Goal: Find specific page/section: Find specific page/section

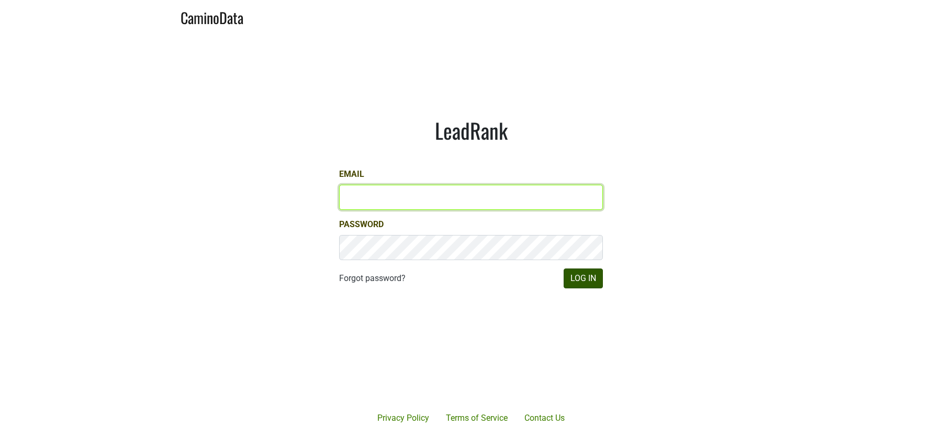
type input "[PERSON_NAME][EMAIL_ADDRESS][DOMAIN_NAME]"
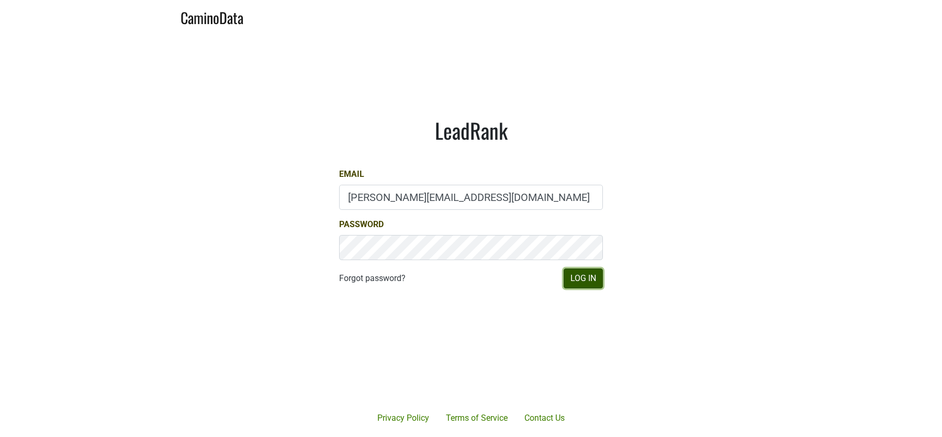
click at [588, 275] on button "Log In" at bounding box center [582, 278] width 39 height 20
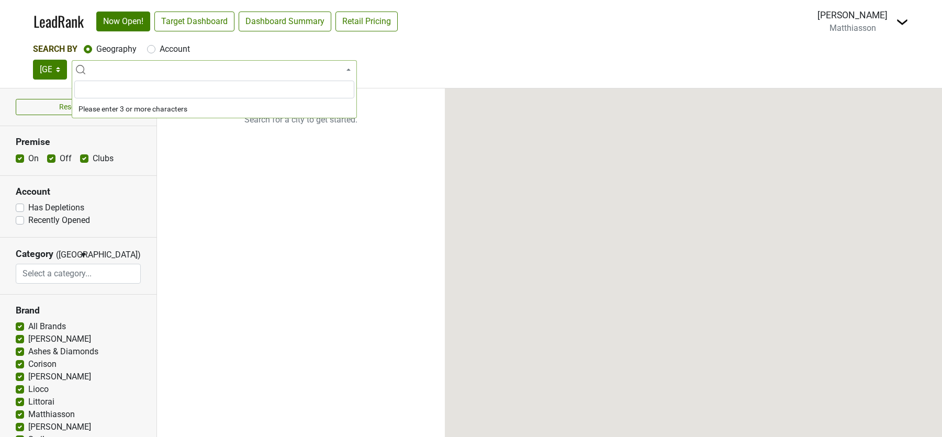
click at [903, 21] on img at bounding box center [902, 22] width 13 height 13
click at [869, 59] on link "Open Breakdown" at bounding box center [864, 59] width 88 height 17
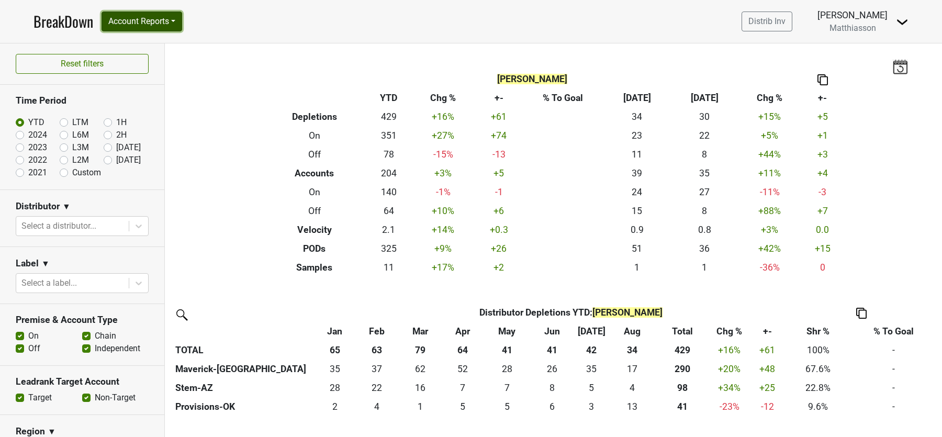
click at [148, 20] on button "Account Reports" at bounding box center [141, 22] width 81 height 20
click at [144, 40] on link "SuperRanker" at bounding box center [148, 45] width 93 height 17
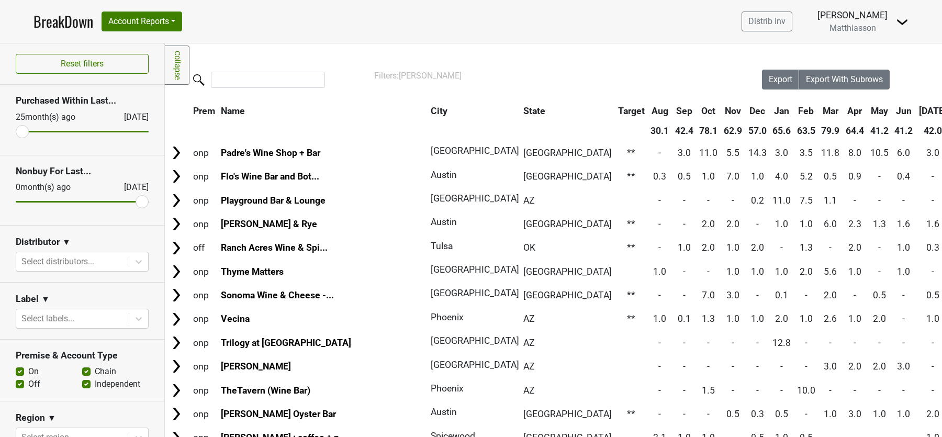
scroll to position [26, 0]
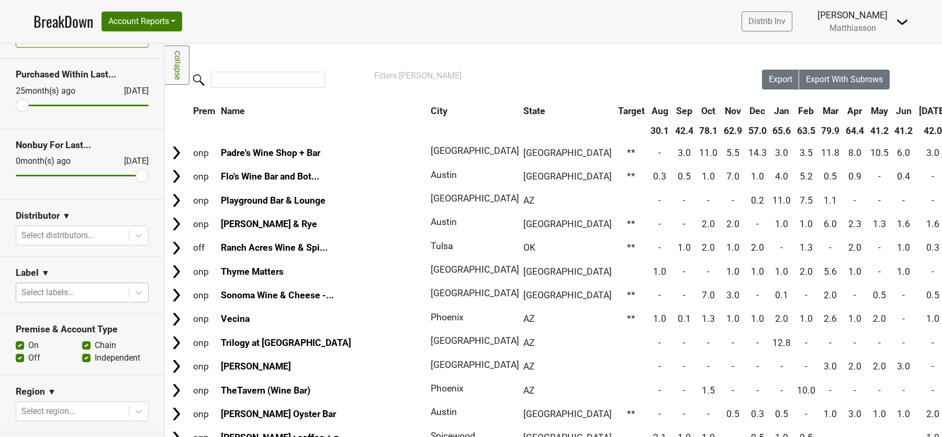
click at [101, 292] on div at bounding box center [72, 292] width 102 height 15
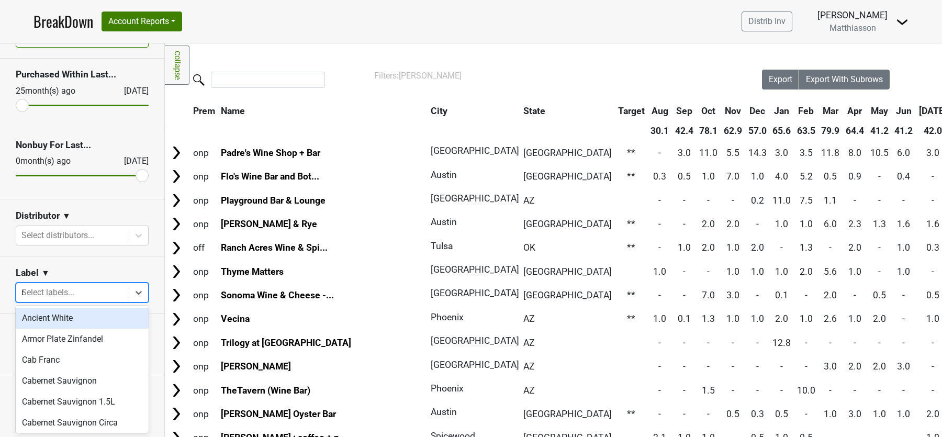
type input "ro"
click at [85, 320] on div "Rose" at bounding box center [82, 318] width 133 height 21
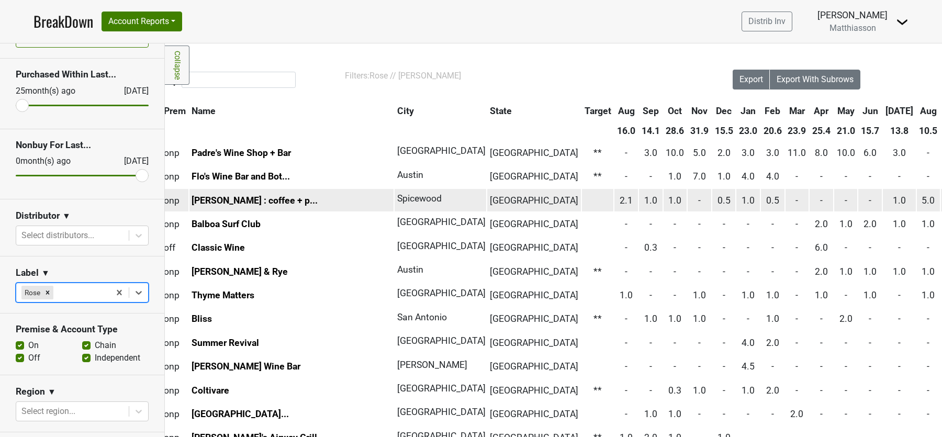
scroll to position [0, 33]
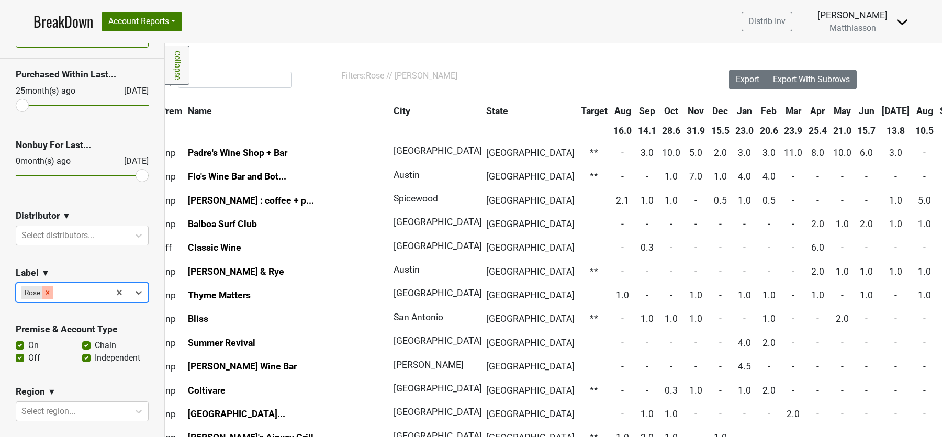
click at [47, 294] on div "Remove Rose" at bounding box center [48, 293] width 12 height 14
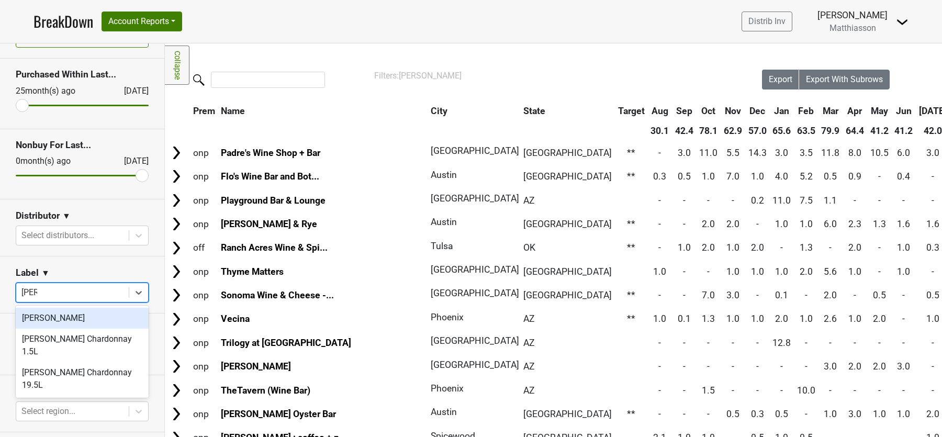
type input "linda"
click at [72, 316] on div "[PERSON_NAME]" at bounding box center [82, 318] width 133 height 21
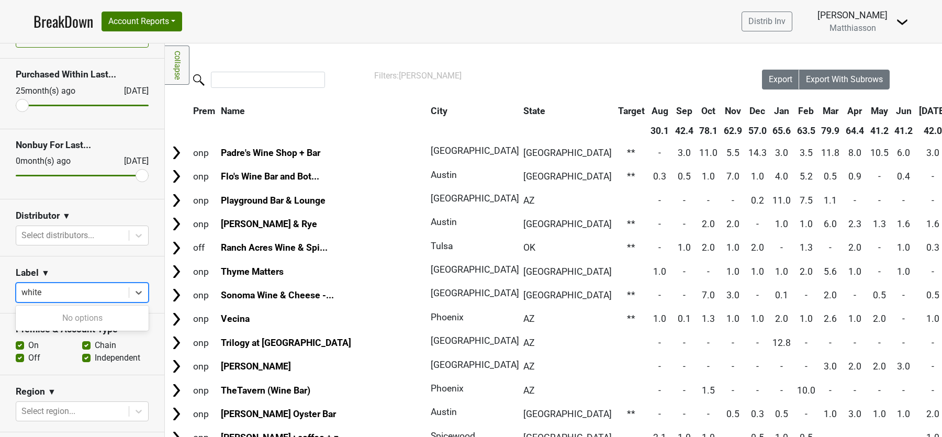
type input "white"
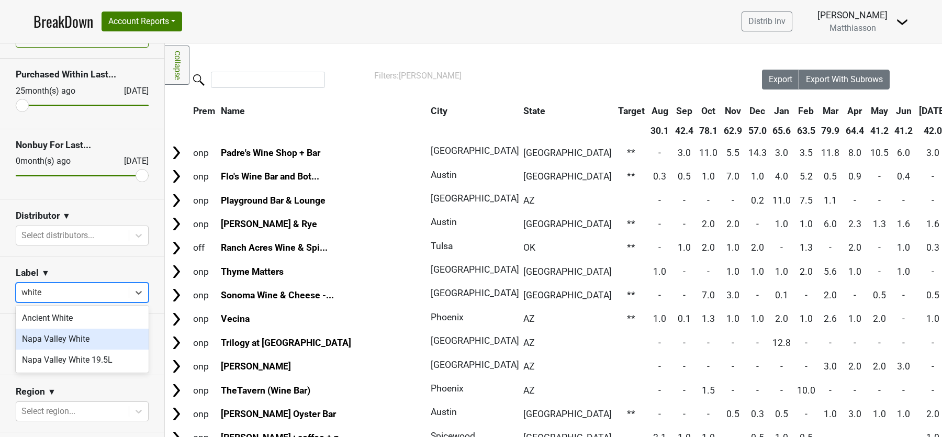
click at [78, 341] on div "Napa Valley White" at bounding box center [82, 338] width 133 height 21
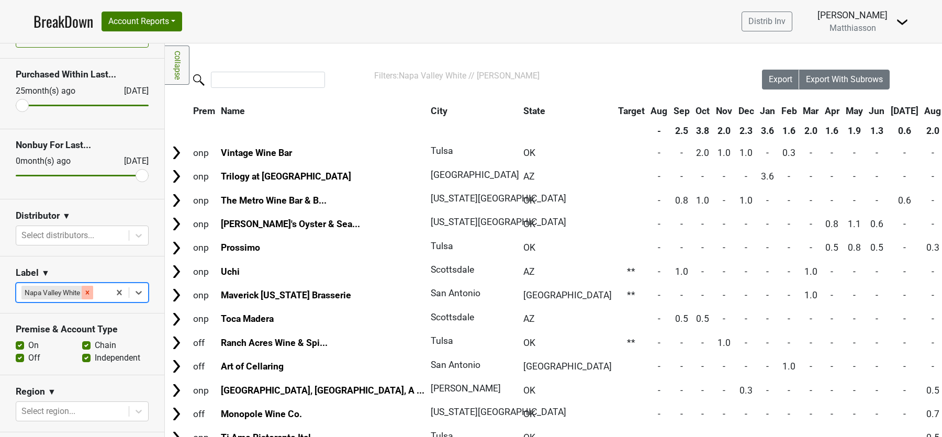
click at [91, 291] on icon "Remove Napa Valley White" at bounding box center [87, 292] width 7 height 7
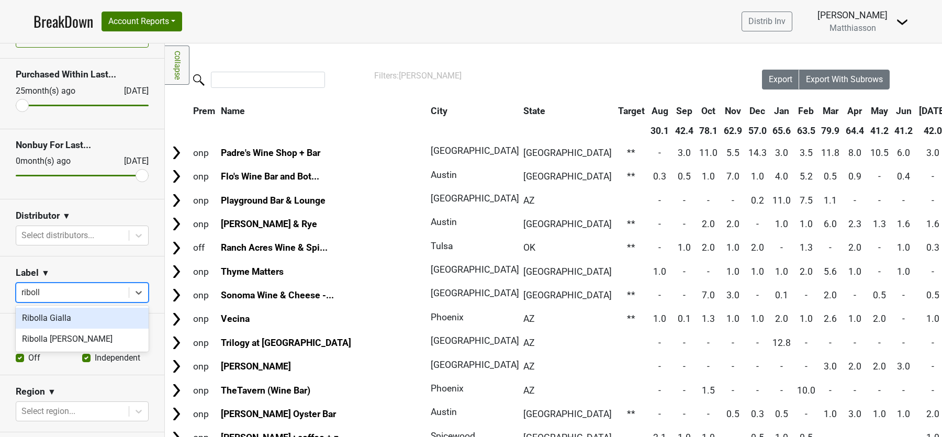
type input "ribolla"
click at [60, 314] on div "Ribolla Gialla" at bounding box center [82, 318] width 133 height 21
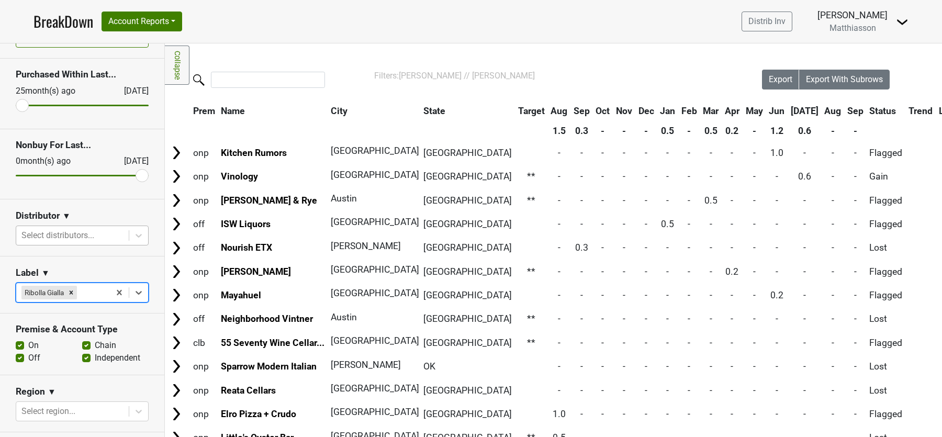
click at [116, 234] on div at bounding box center [72, 235] width 102 height 15
click at [96, 195] on section "Nonbuy For Last... 0 month(s) ago Sep '25" at bounding box center [82, 164] width 164 height 70
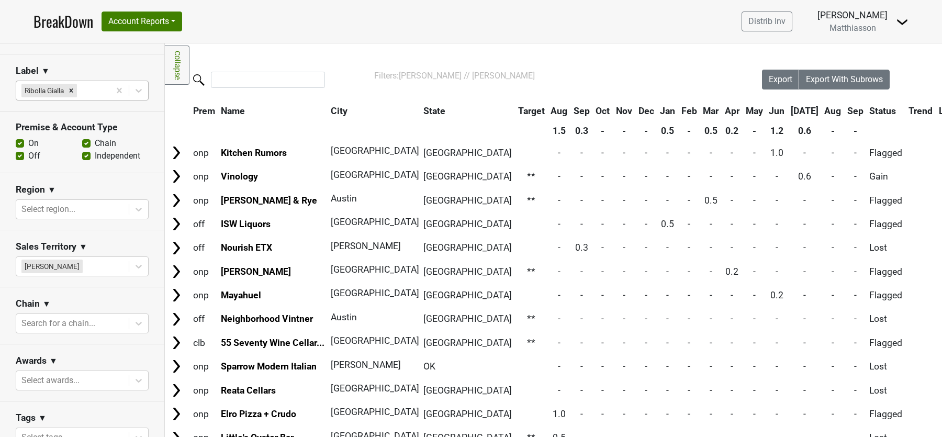
scroll to position [241, 0]
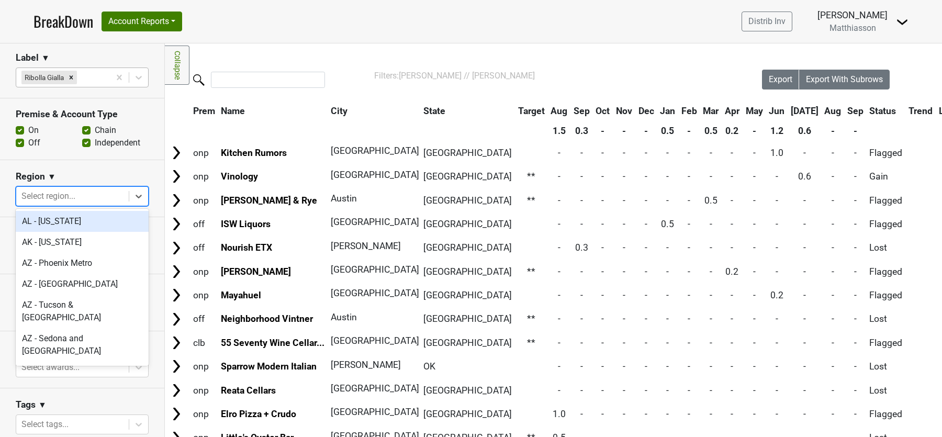
click at [93, 196] on div at bounding box center [72, 196] width 102 height 15
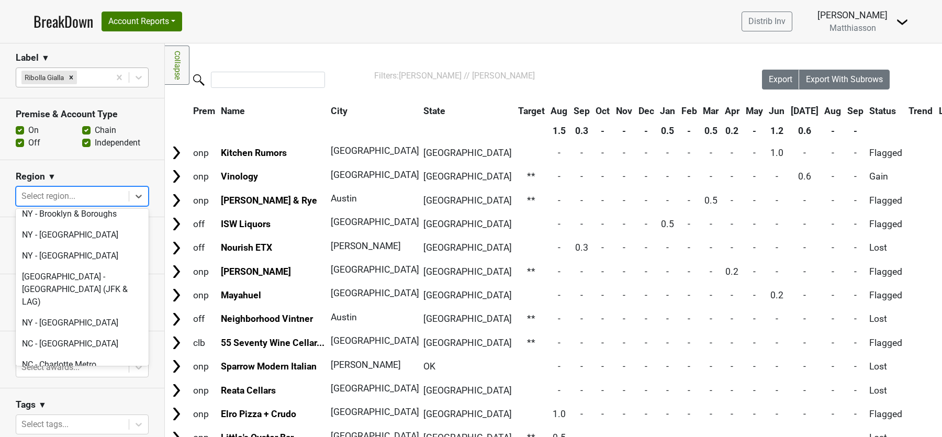
scroll to position [2487, 0]
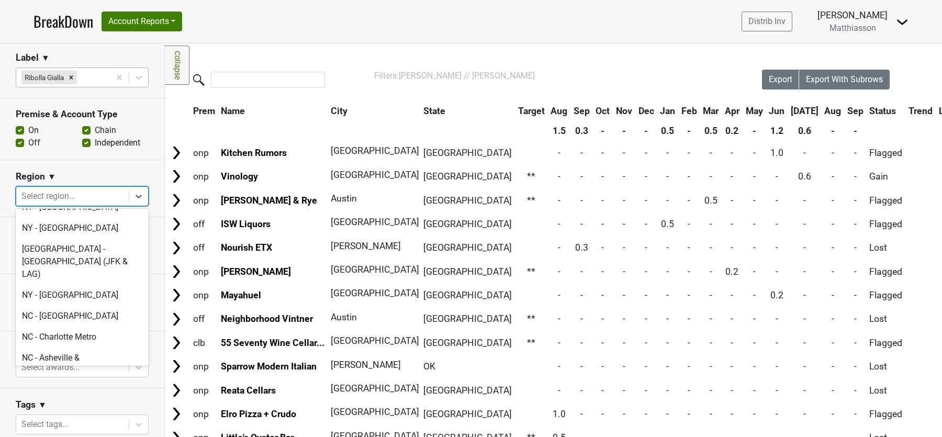
click at [70, 399] on div "Tags ▼" at bounding box center [82, 407] width 133 height 16
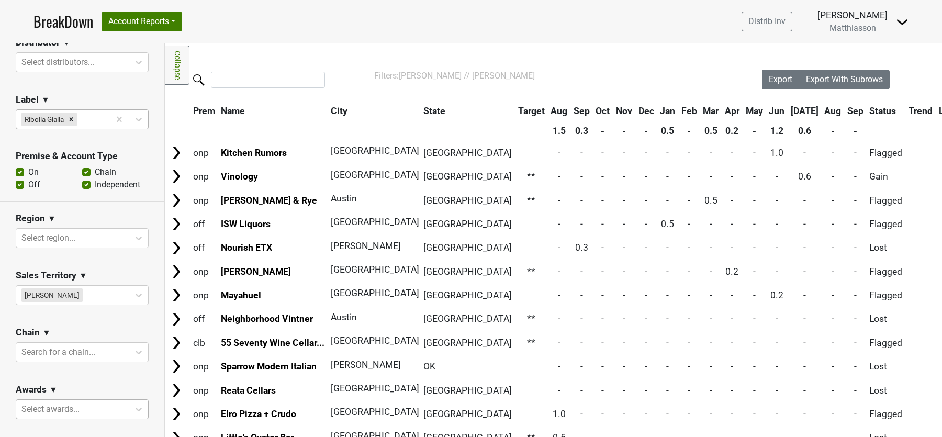
scroll to position [143, 0]
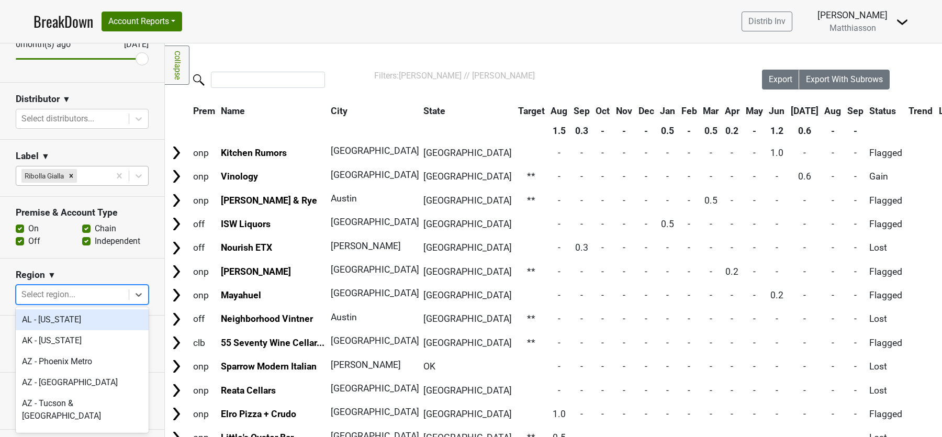
click at [96, 288] on div at bounding box center [72, 294] width 102 height 15
click at [96, 266] on section "Region ▼ option AL - Alabama focused, 1 of 135. 135 results available. Use Up a…" at bounding box center [82, 286] width 164 height 57
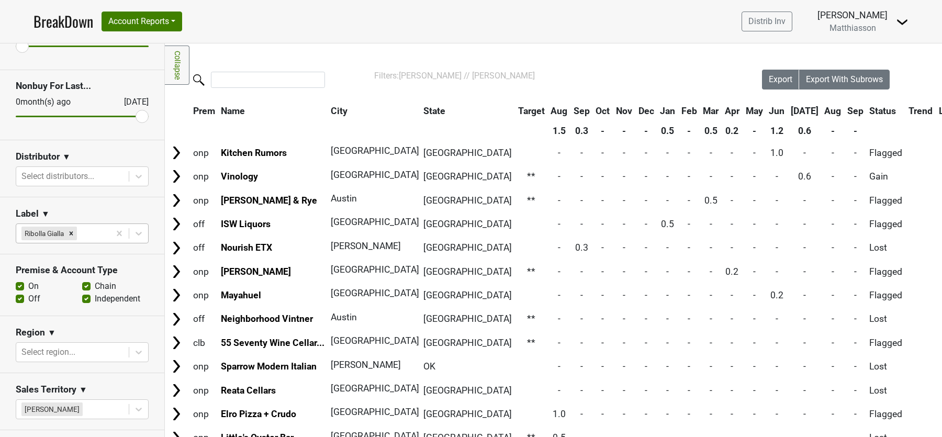
scroll to position [0, 0]
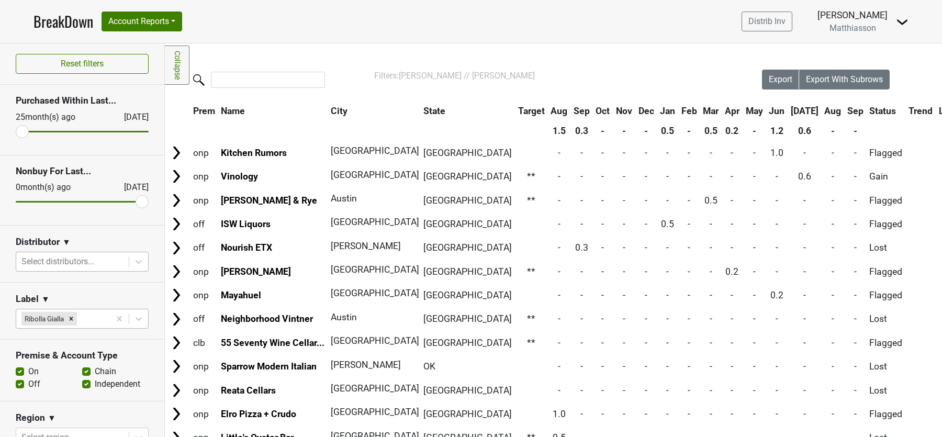
click at [92, 252] on div "Select distributors..." at bounding box center [72, 261] width 112 height 19
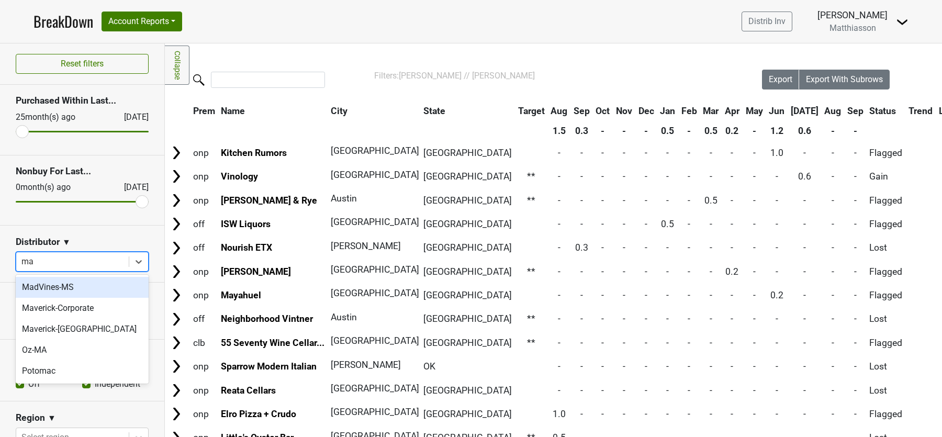
type input "mav"
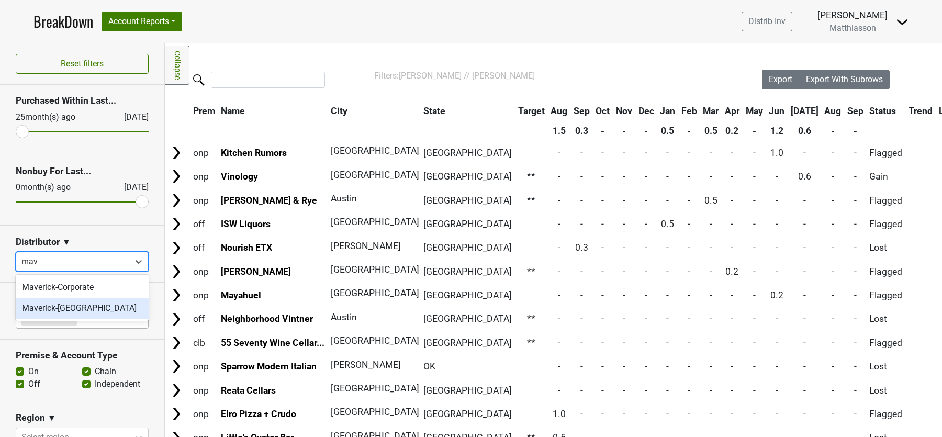
click at [97, 307] on div "Maverick-TX" at bounding box center [82, 308] width 133 height 21
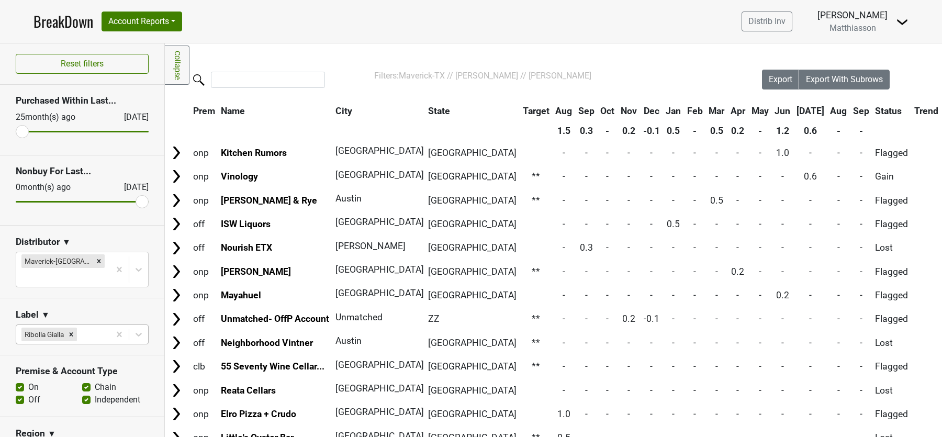
click at [68, 21] on link "BreakDown" at bounding box center [63, 21] width 60 height 22
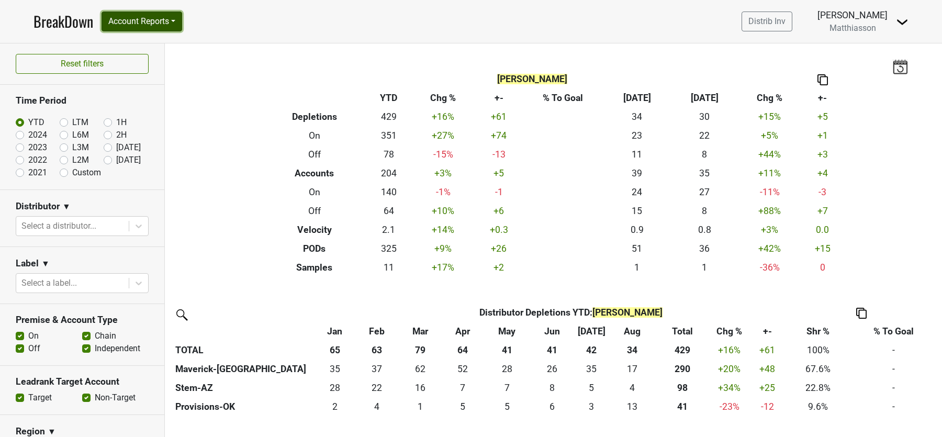
click at [162, 20] on button "Account Reports" at bounding box center [141, 22] width 81 height 20
click at [146, 48] on link "SuperRanker" at bounding box center [148, 45] width 93 height 17
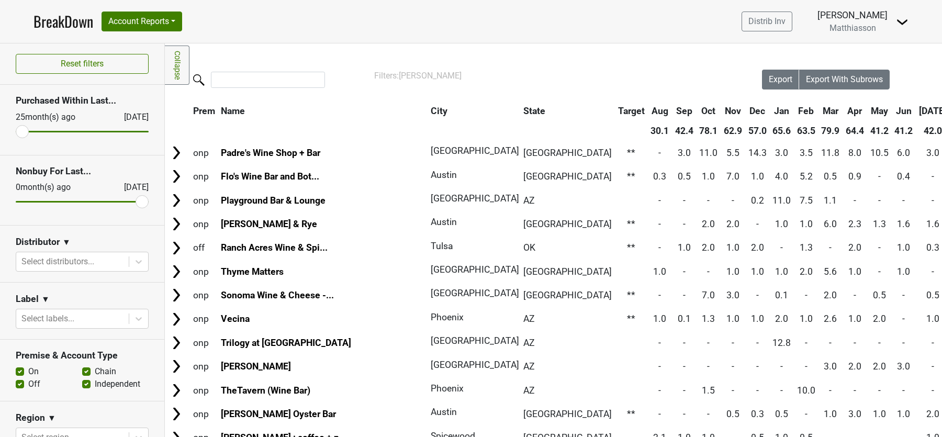
click at [57, 17] on link "BreakDown" at bounding box center [63, 21] width 60 height 22
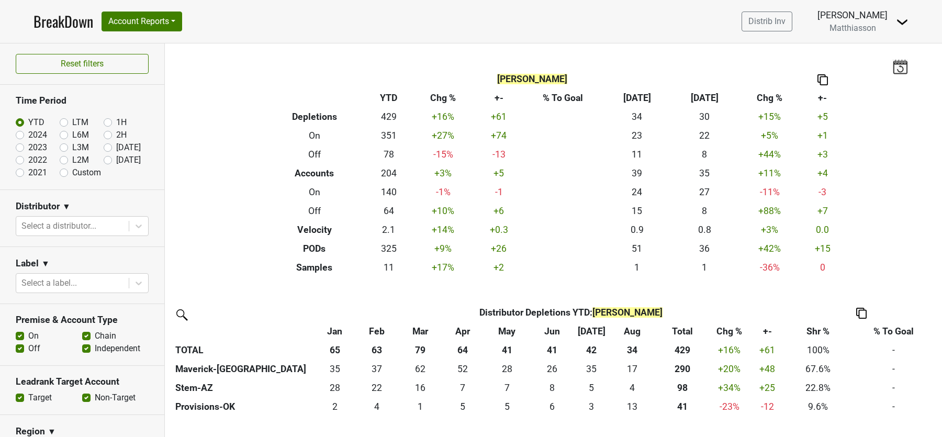
click at [905, 20] on img at bounding box center [902, 22] width 13 height 13
click at [880, 40] on link "Control Center" at bounding box center [866, 42] width 83 height 17
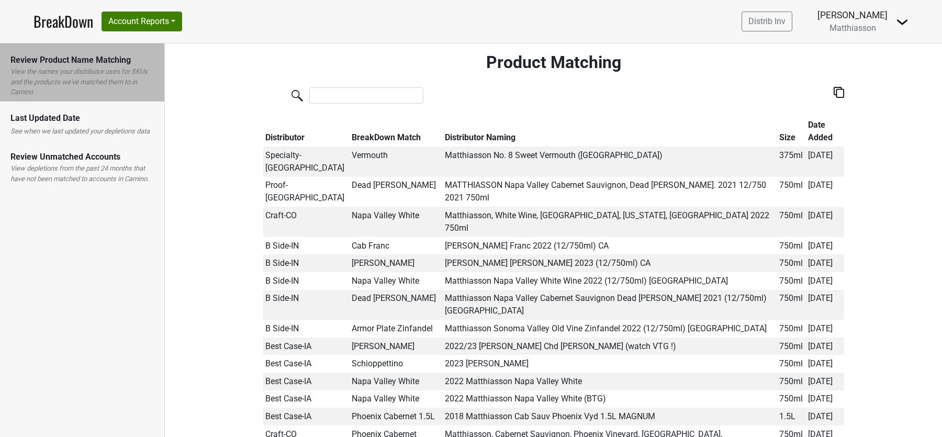
click at [903, 15] on div "Control Center Open Leadrank Logout" at bounding box center [902, 21] width 13 height 13
click at [903, 20] on img at bounding box center [902, 22] width 13 height 13
click at [885, 58] on link "Open Leadrank" at bounding box center [866, 59] width 83 height 17
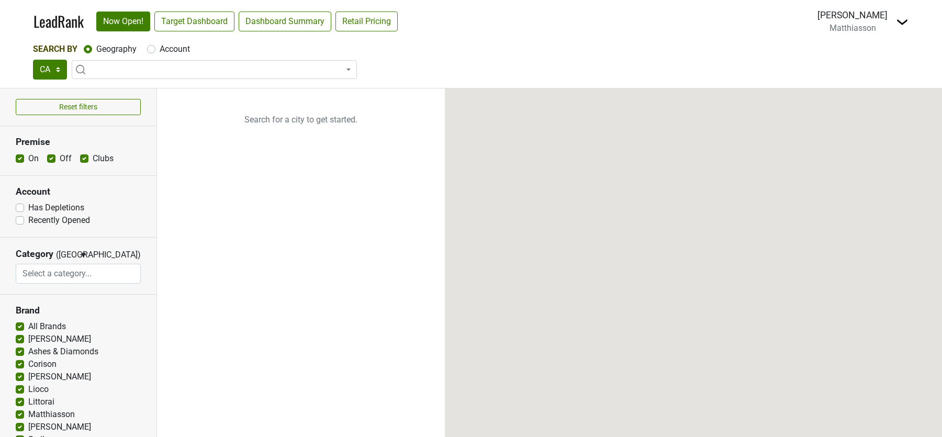
select select "CA"
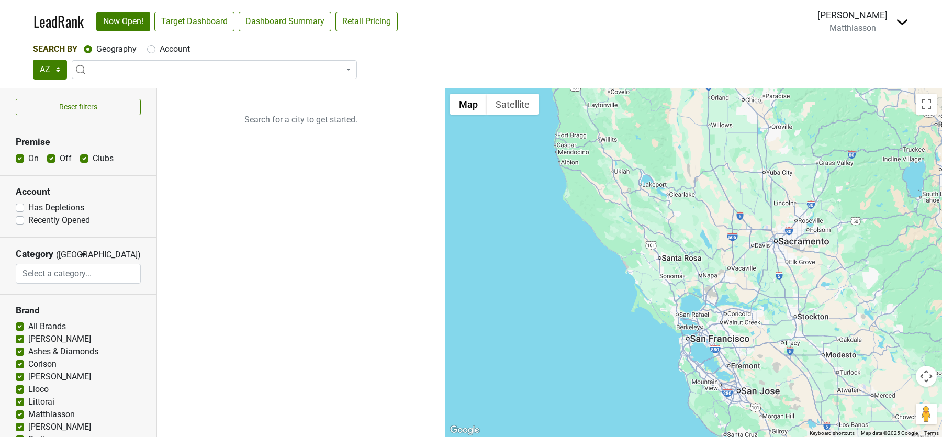
click at [160, 48] on label "Account" at bounding box center [175, 49] width 30 height 13
click at [153, 48] on input "Account" at bounding box center [151, 48] width 8 height 10
radio input "true"
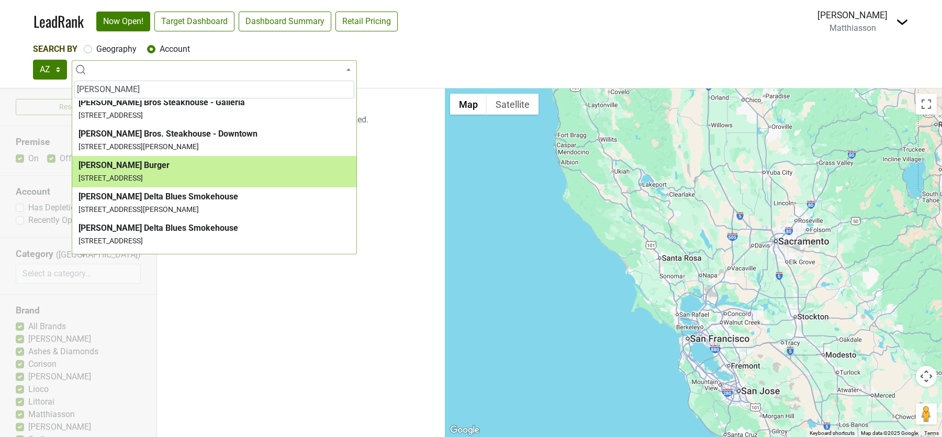
scroll to position [597, 0]
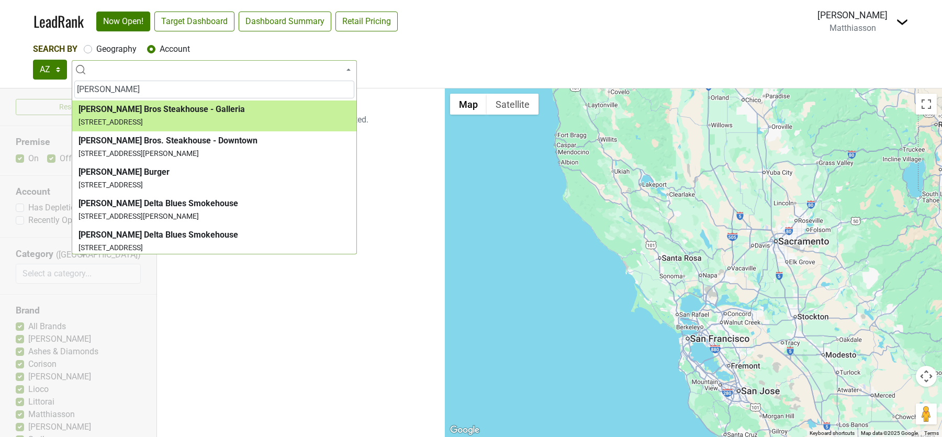
type input "[PERSON_NAME]"
select select "4299"
